Goal: Check status: Check status

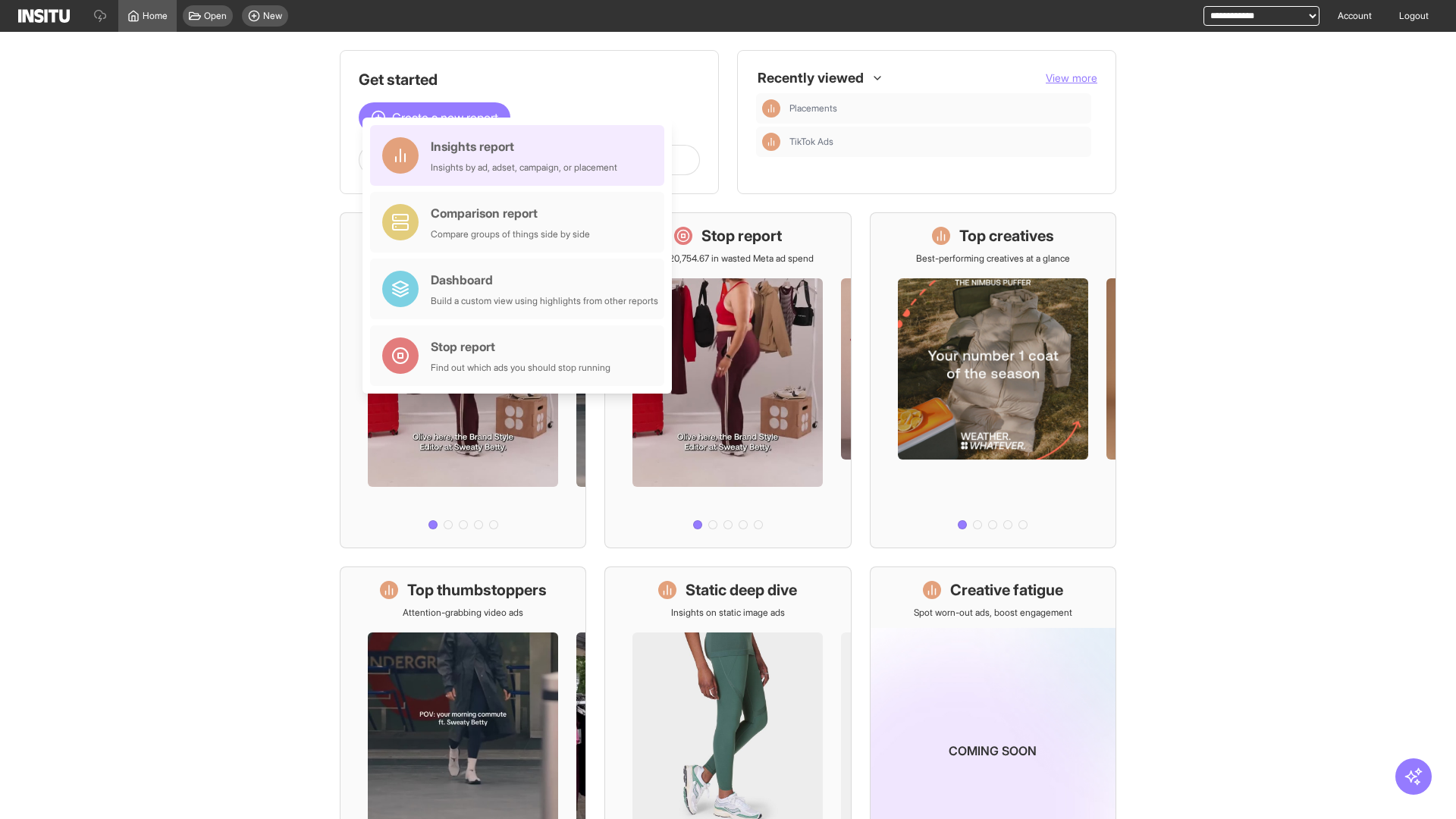
click at [521, 156] on div "Insights report Insights by ad, adset, campaign, or placement" at bounding box center [524, 156] width 186 height 37
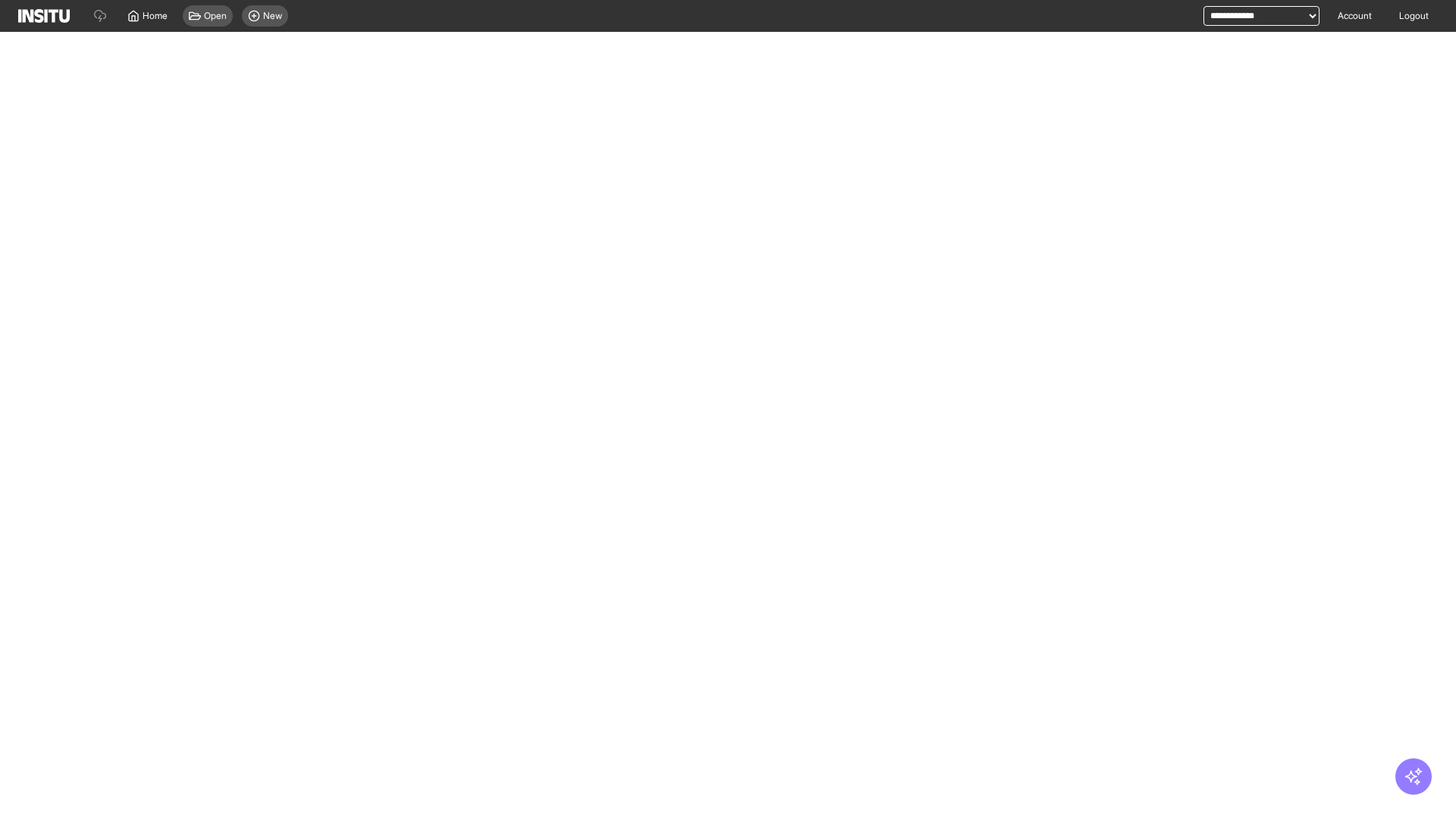
select select "**"
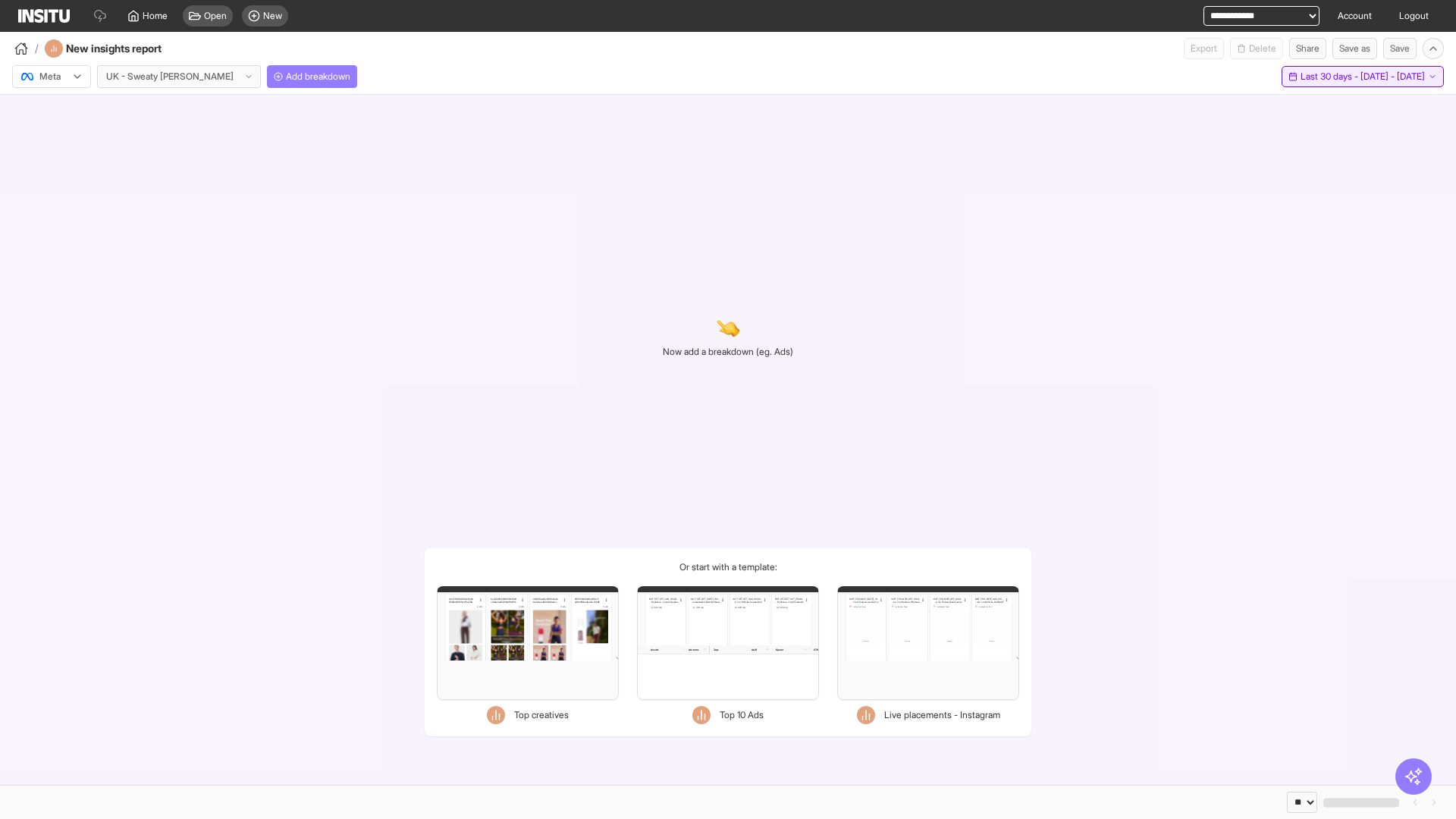
click at [1329, 77] on span "Last 30 days - [DATE] - [DATE]" at bounding box center [1363, 77] width 124 height 12
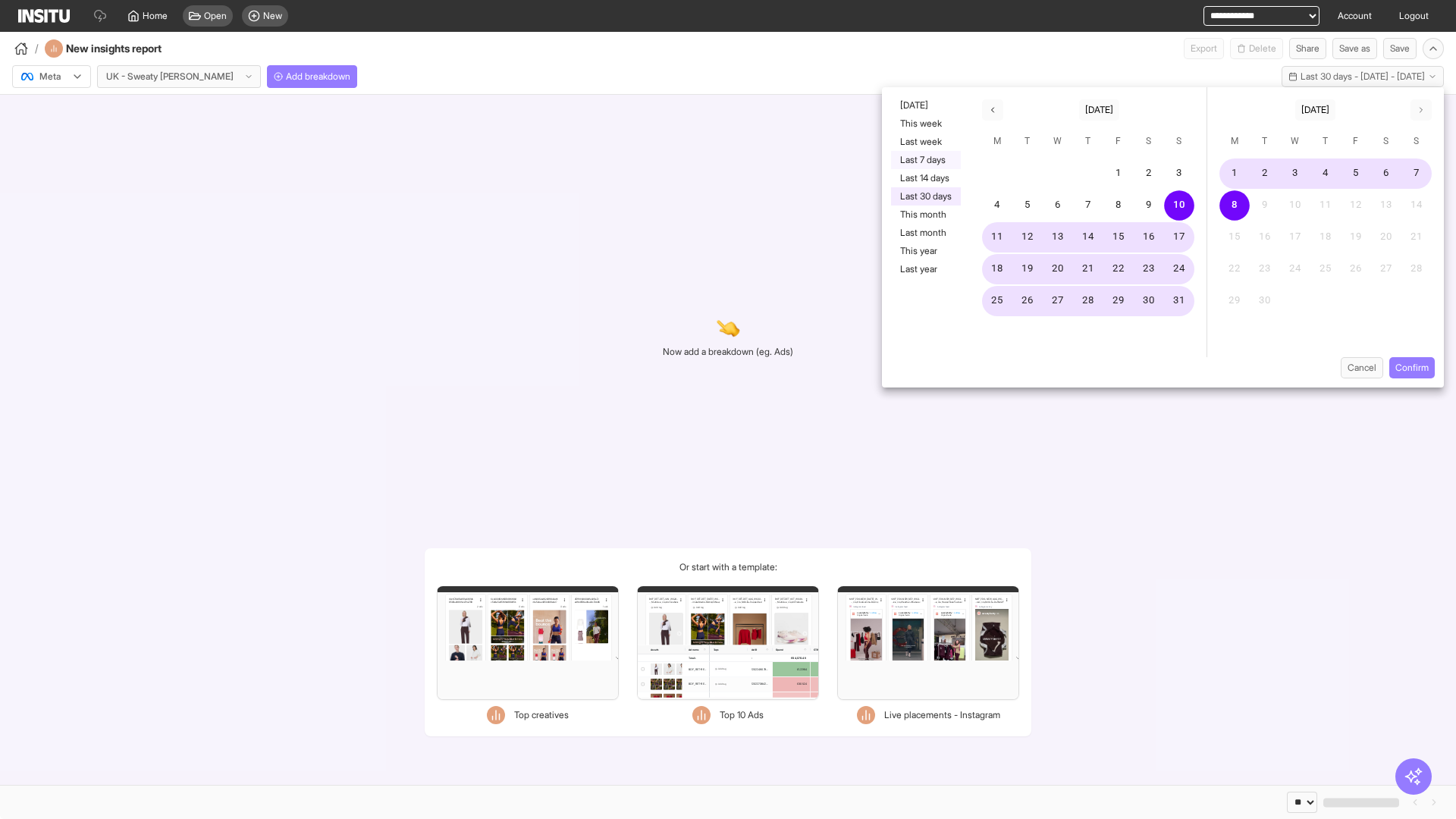
click at [924, 160] on button "Last 7 days" at bounding box center [926, 160] width 70 height 18
